Goal: Task Accomplishment & Management: Manage account settings

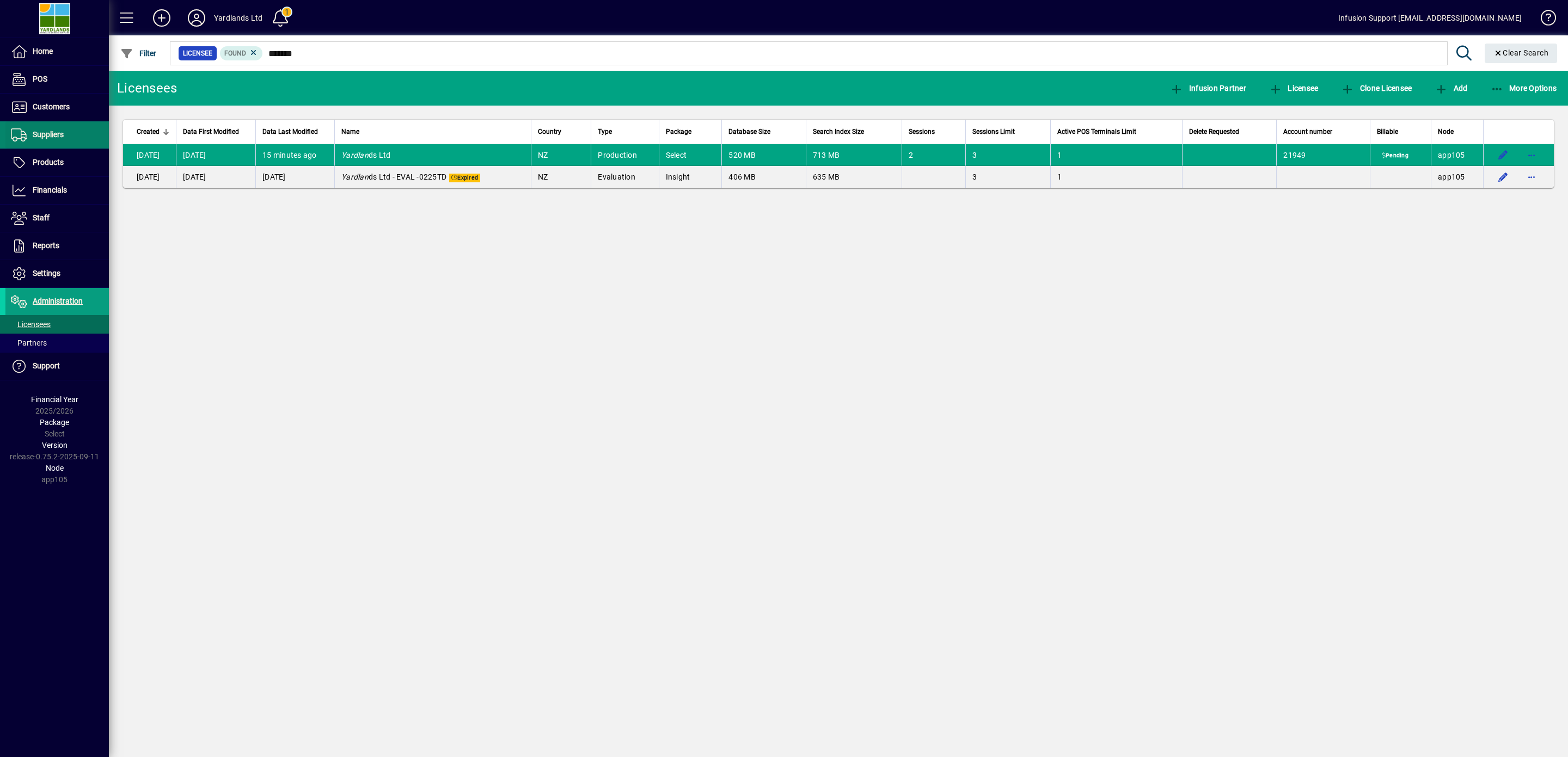
click at [47, 134] on span "Suppliers" at bounding box center [48, 134] width 31 height 9
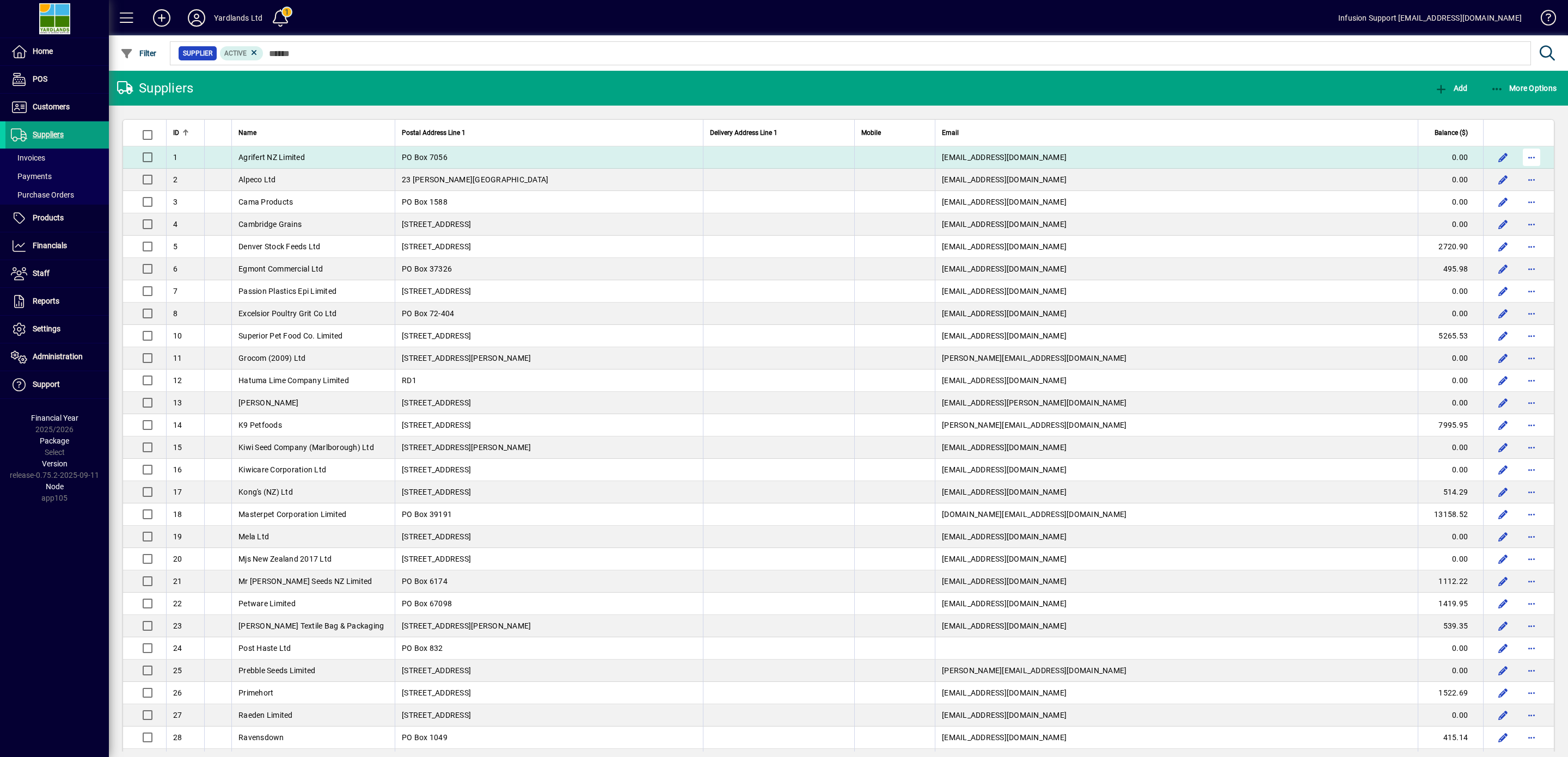
click at [1519, 160] on span "button" at bounding box center [1531, 157] width 26 height 26
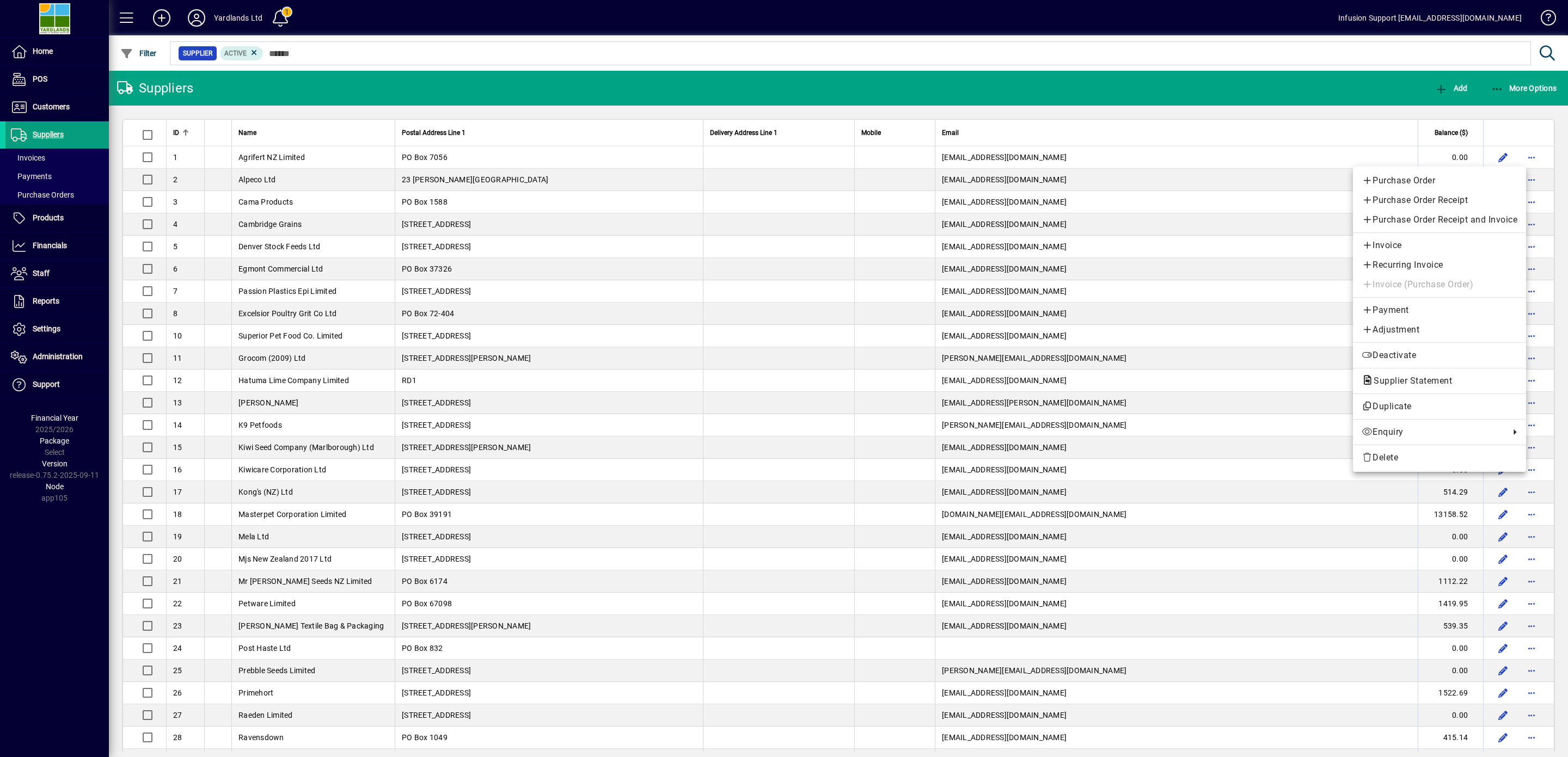
click at [189, 21] on div at bounding box center [784, 378] width 1568 height 757
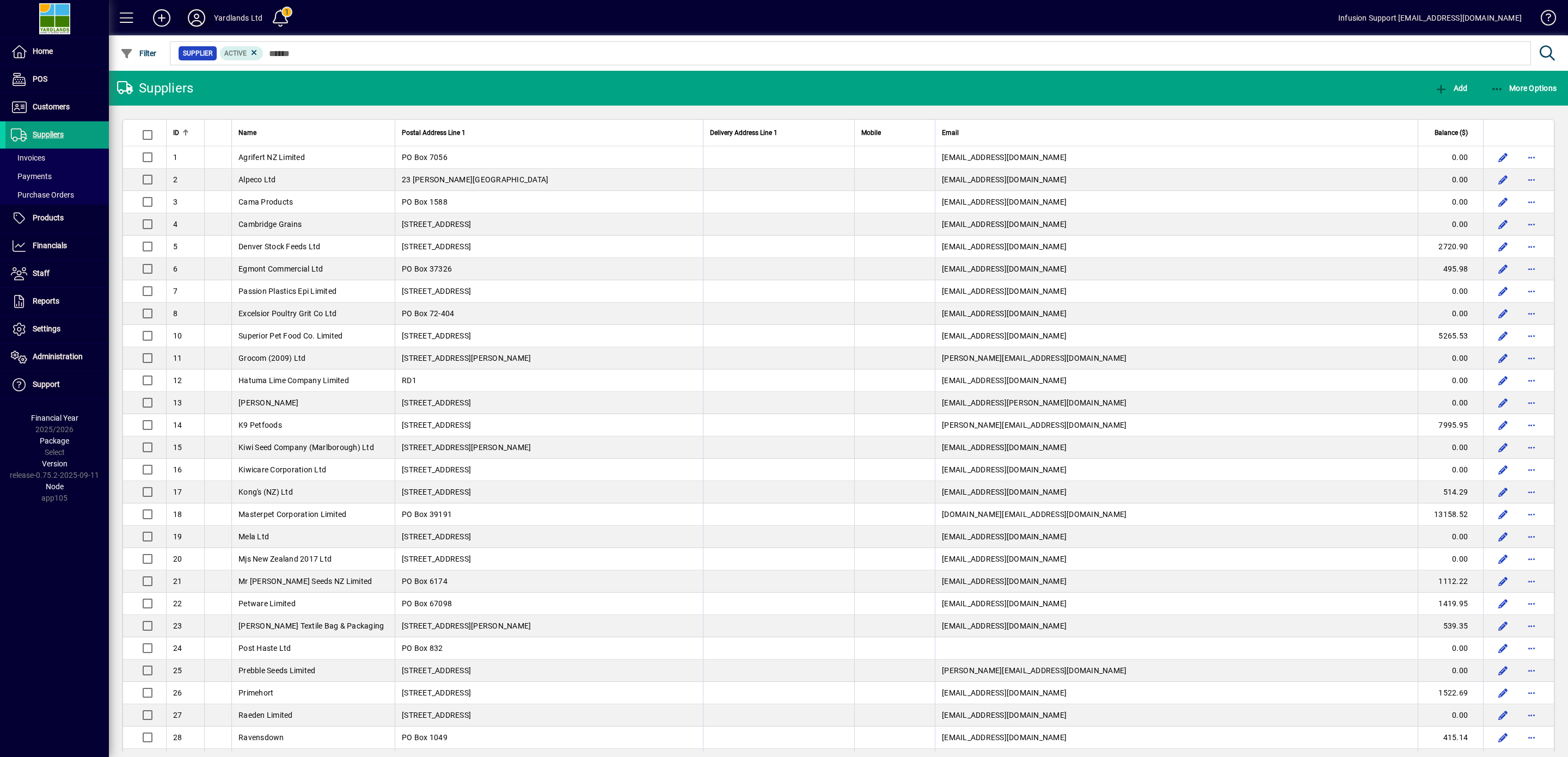
click at [200, 13] on icon at bounding box center [197, 18] width 22 height 18
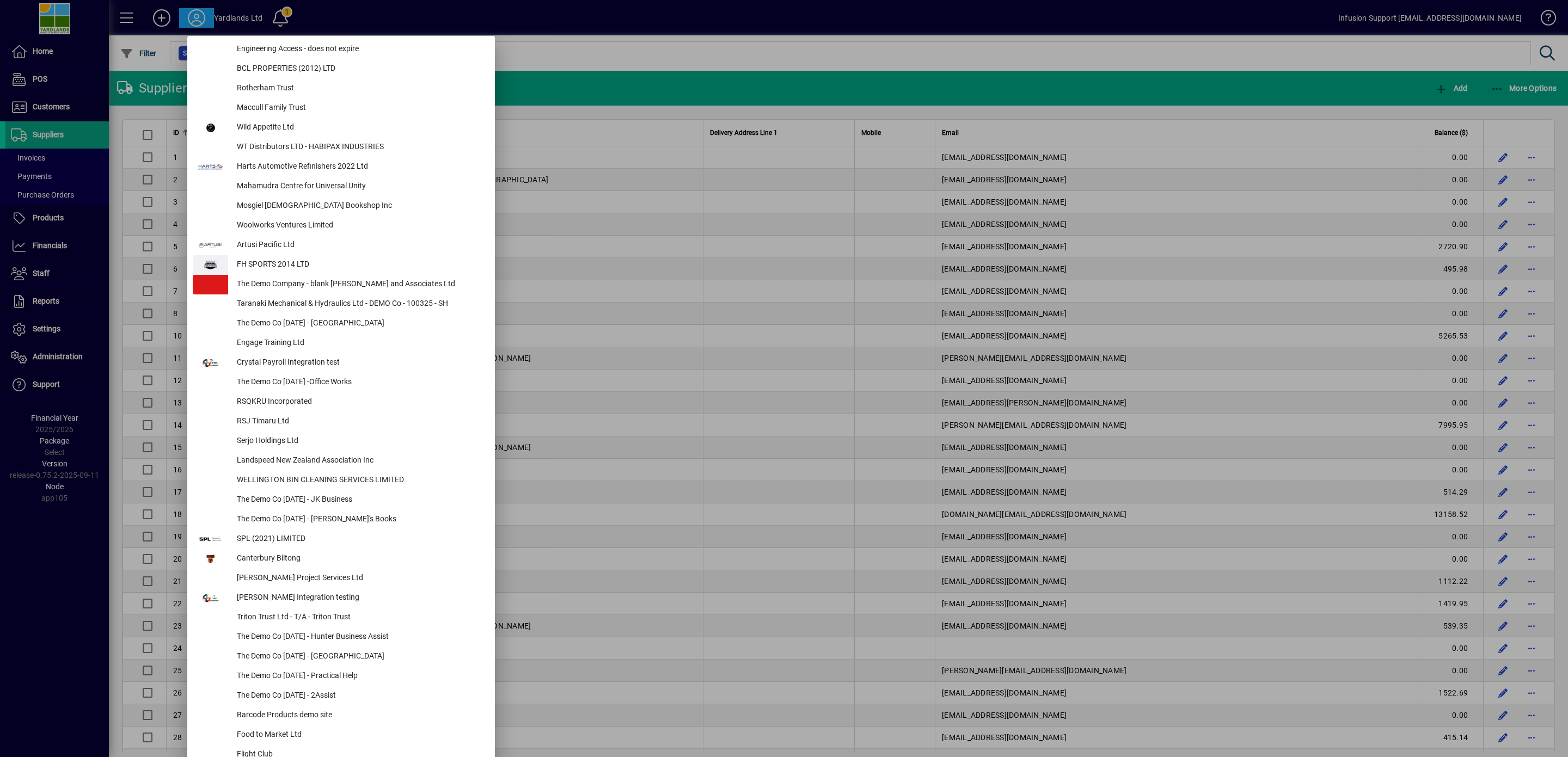
scroll to position [4607, 0]
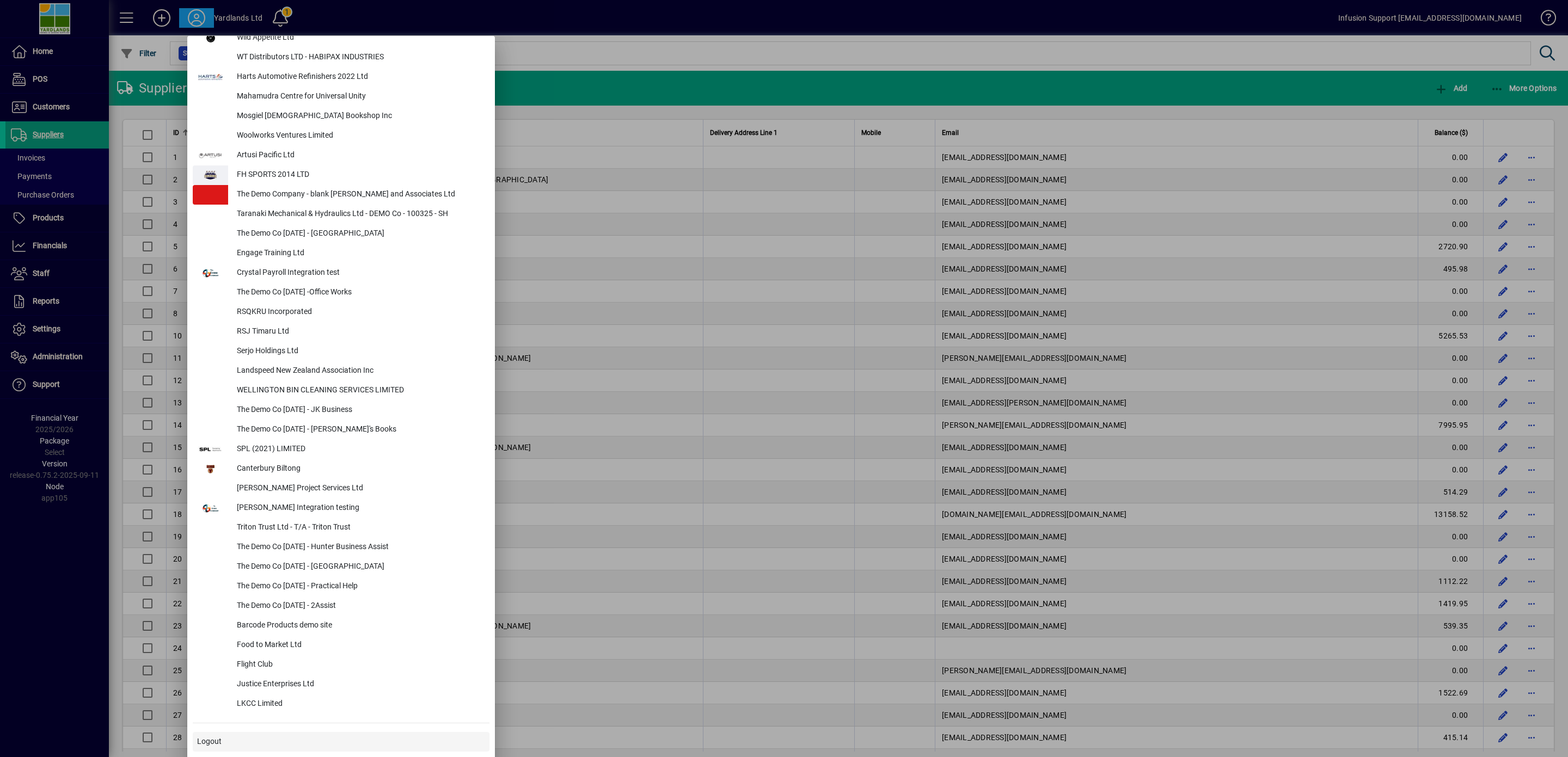
click at [212, 743] on span "Logout" at bounding box center [209, 741] width 24 height 12
